Goal: Transaction & Acquisition: Book appointment/travel/reservation

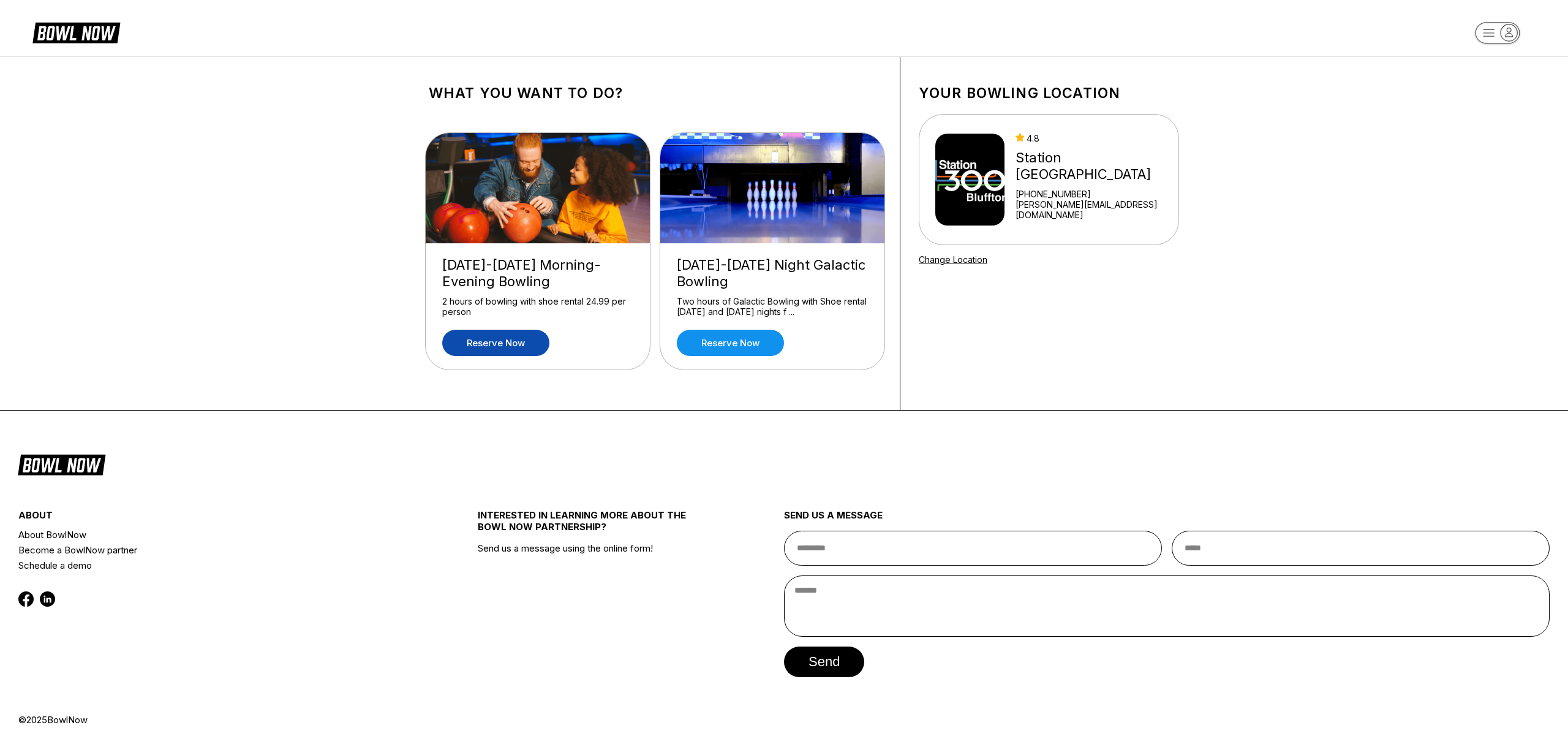
click at [486, 339] on link "Reserve now" at bounding box center [496, 342] width 108 height 26
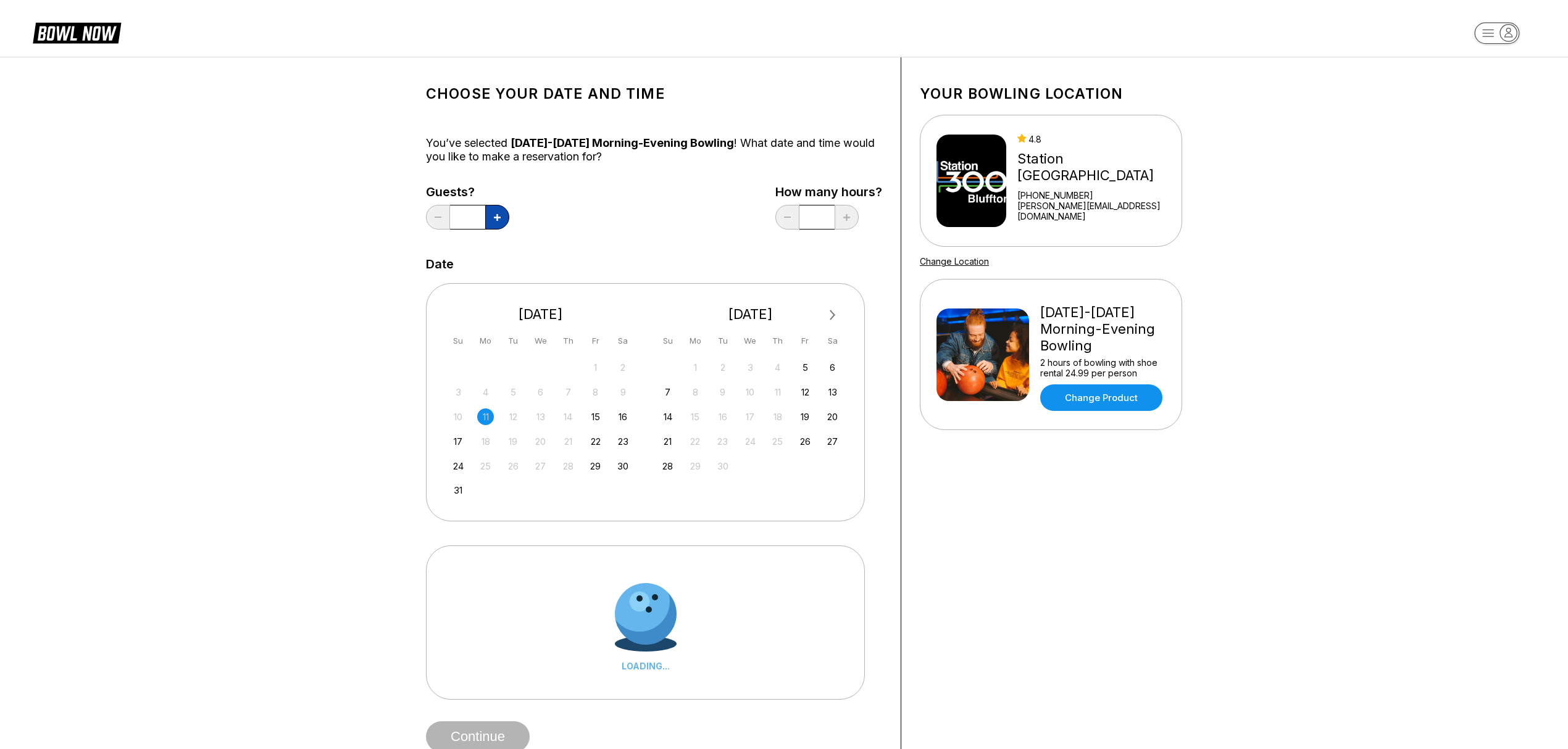
click at [497, 218] on icon at bounding box center [497, 217] width 7 height 7
click at [495, 218] on icon at bounding box center [497, 217] width 7 height 7
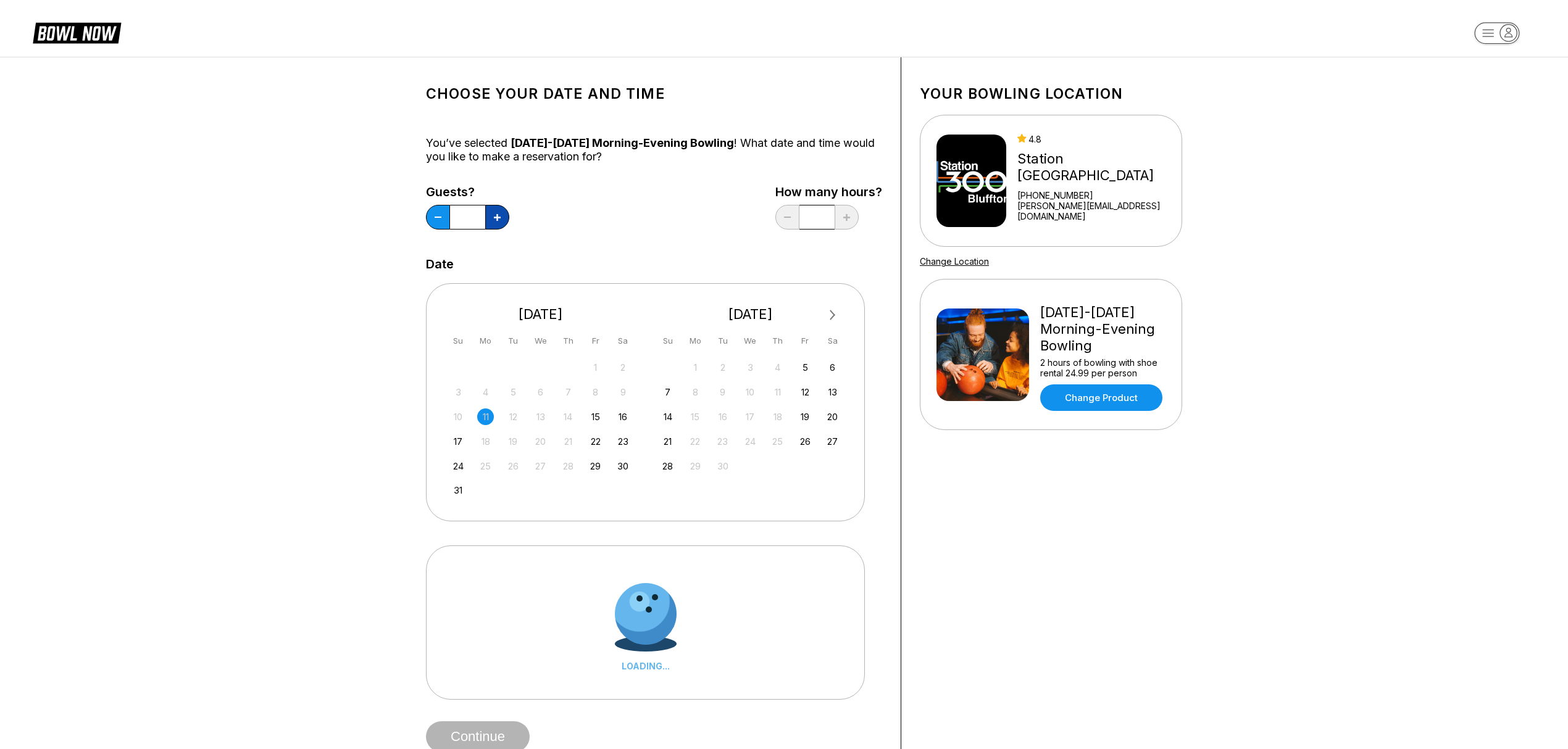
type input "*"
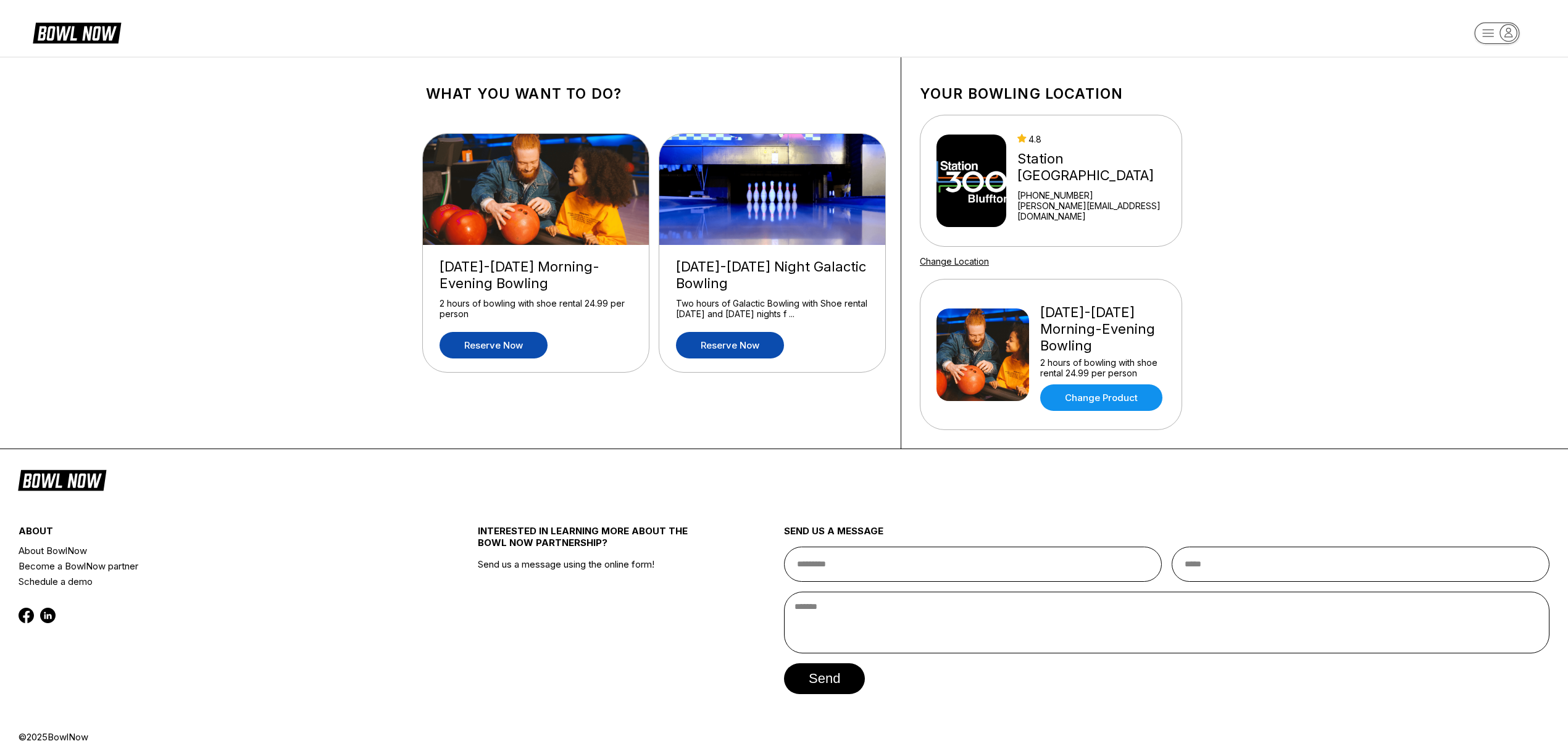
click at [727, 345] on link "Reserve now" at bounding box center [730, 345] width 108 height 26
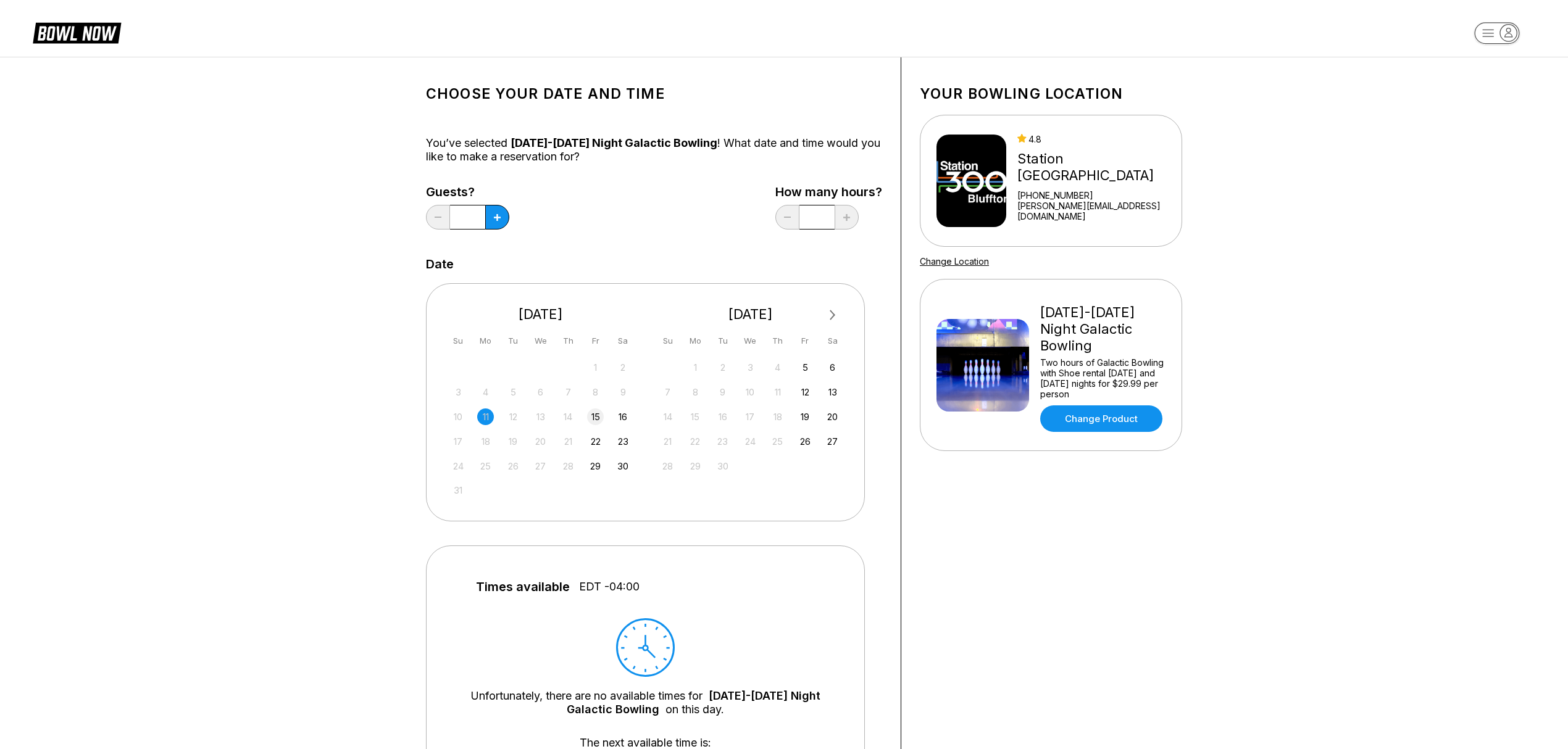
click at [593, 413] on div "15" at bounding box center [594, 416] width 16 height 16
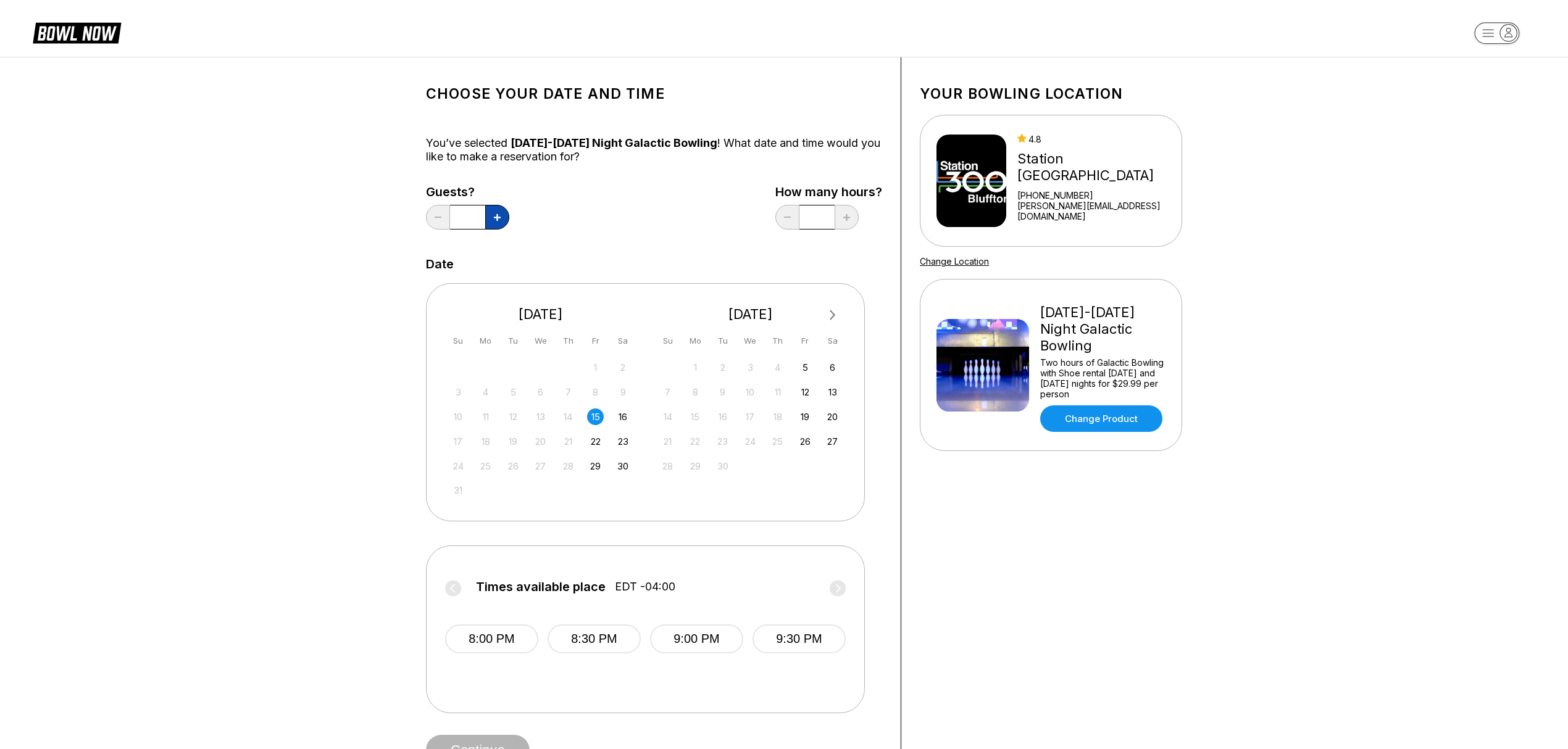
click at [495, 216] on icon at bounding box center [497, 217] width 7 height 7
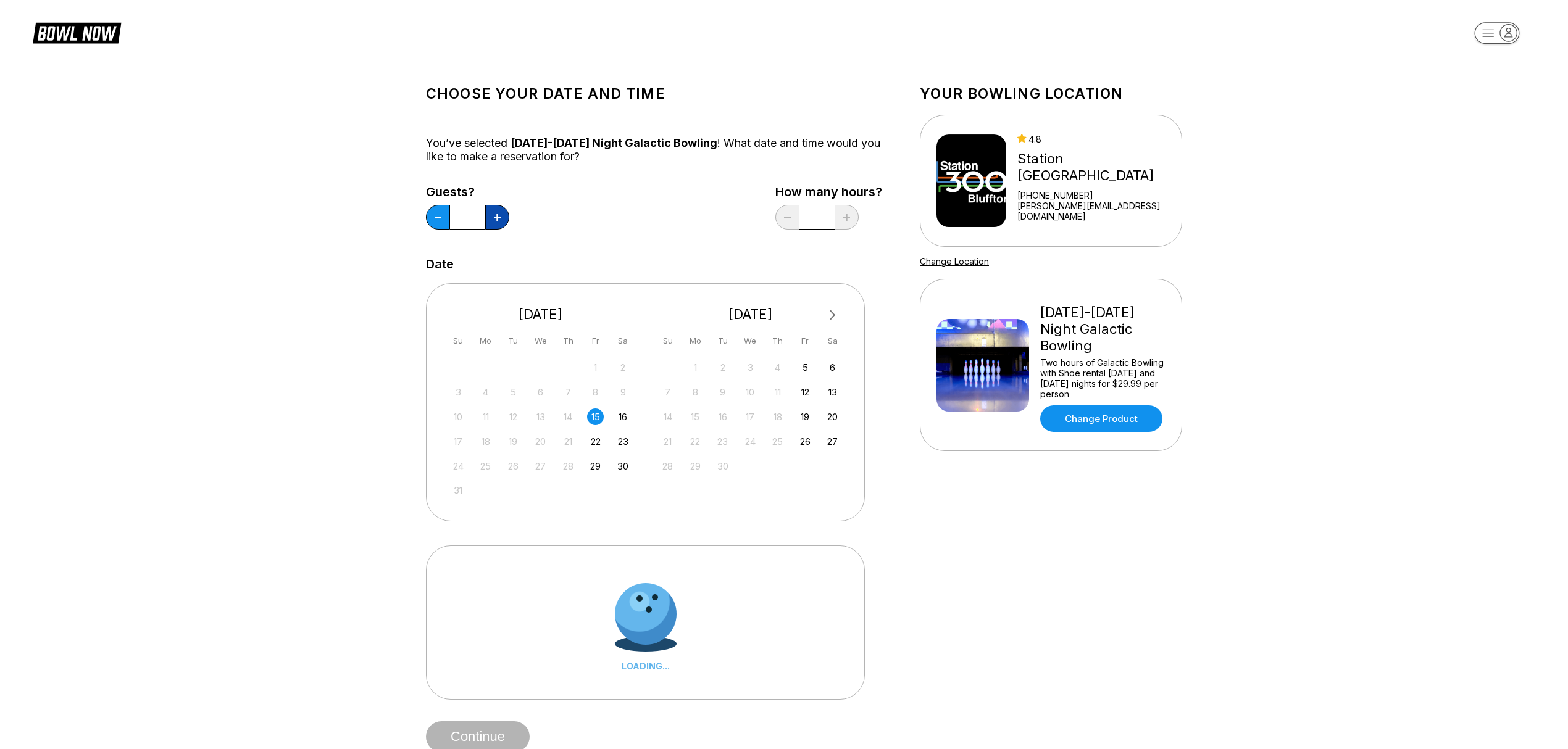
click at [495, 216] on icon at bounding box center [497, 217] width 7 height 7
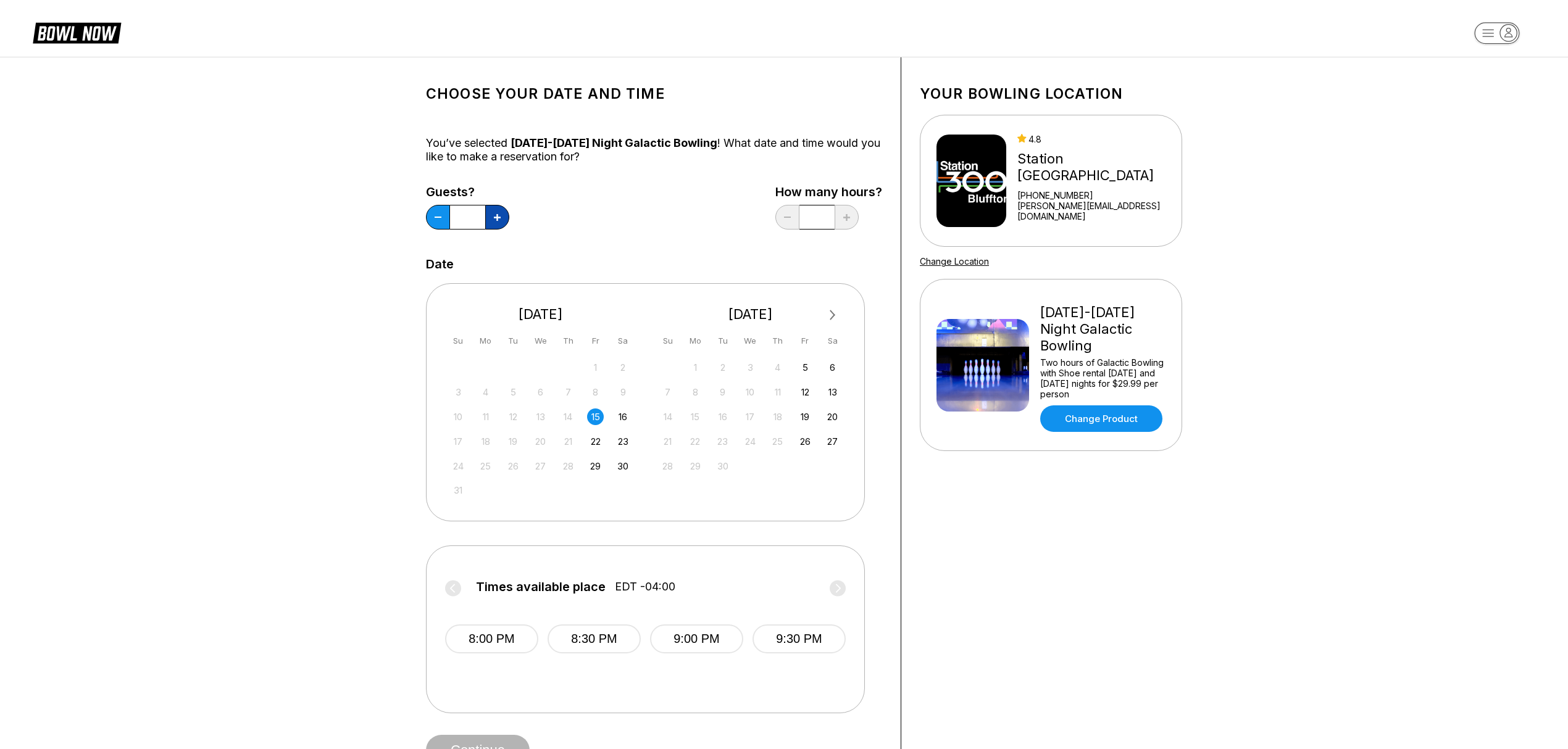
click at [495, 216] on icon at bounding box center [497, 217] width 7 height 7
type input "*"
